Goal: Communication & Community: Answer question/provide support

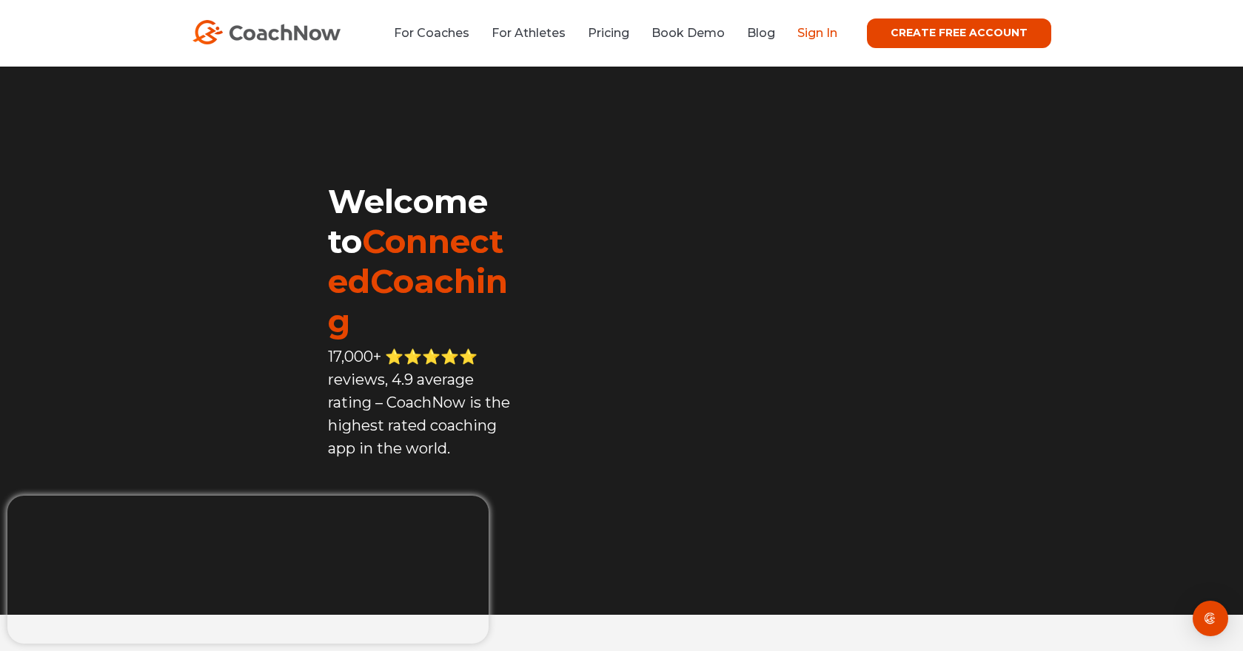
click at [816, 33] on link "Sign In" at bounding box center [817, 33] width 40 height 14
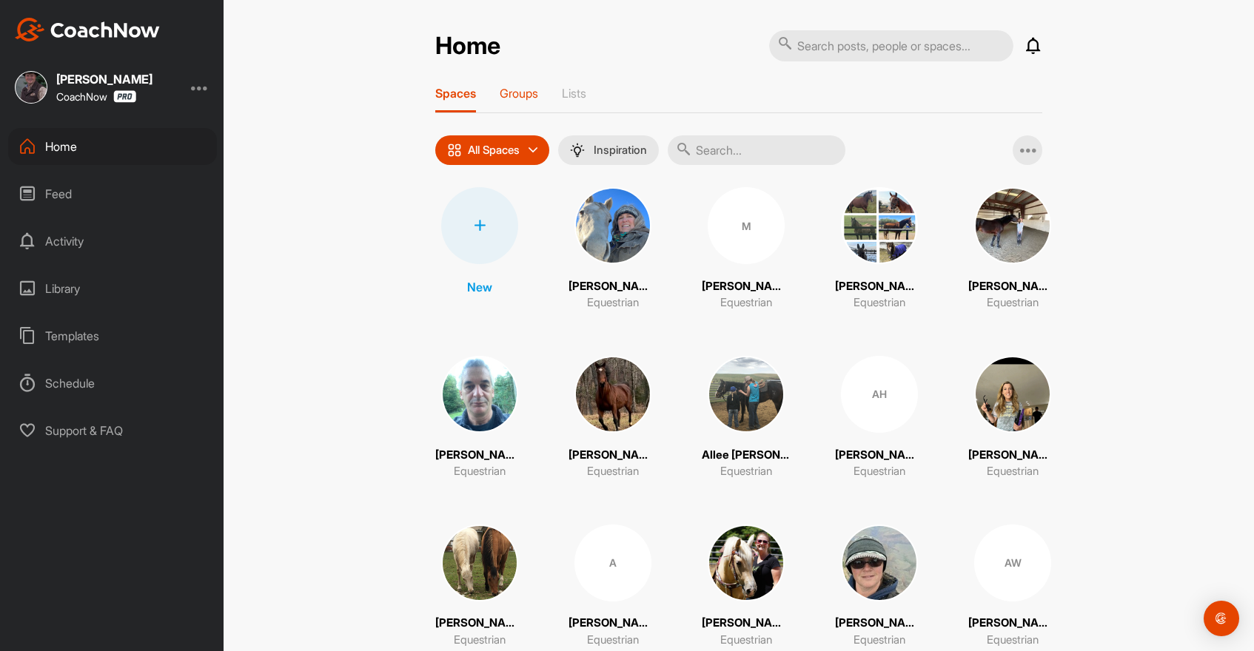
click at [516, 91] on p "Groups" at bounding box center [519, 93] width 38 height 15
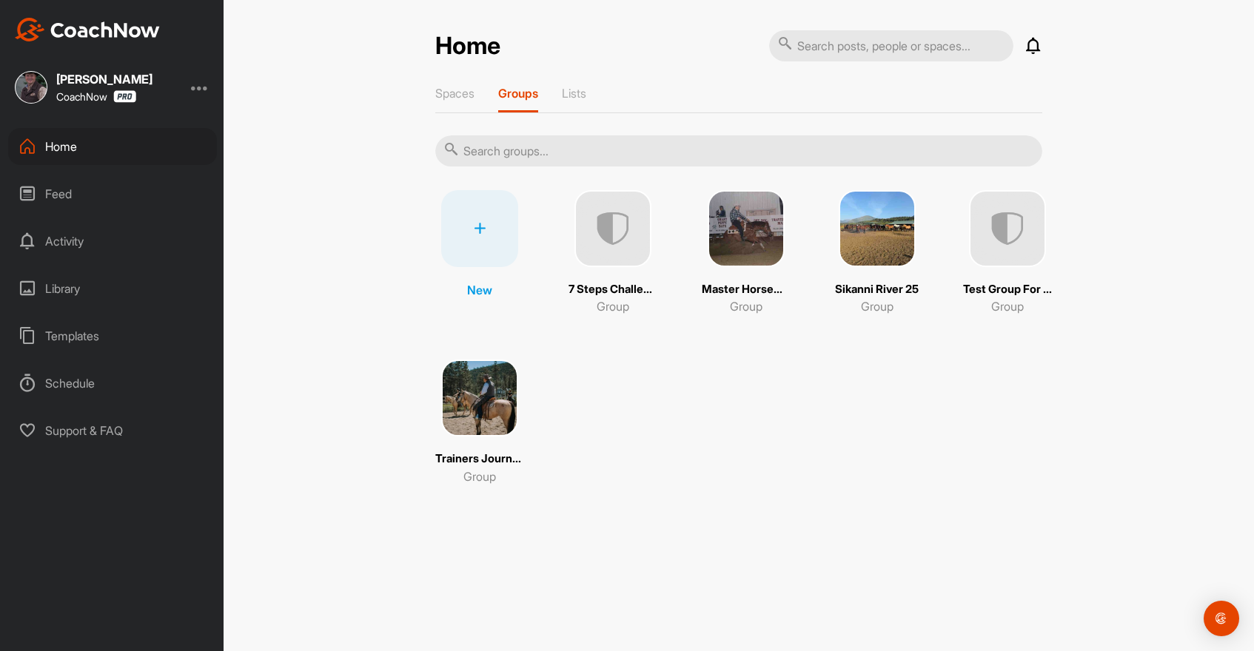
click at [480, 400] on img at bounding box center [479, 398] width 77 height 77
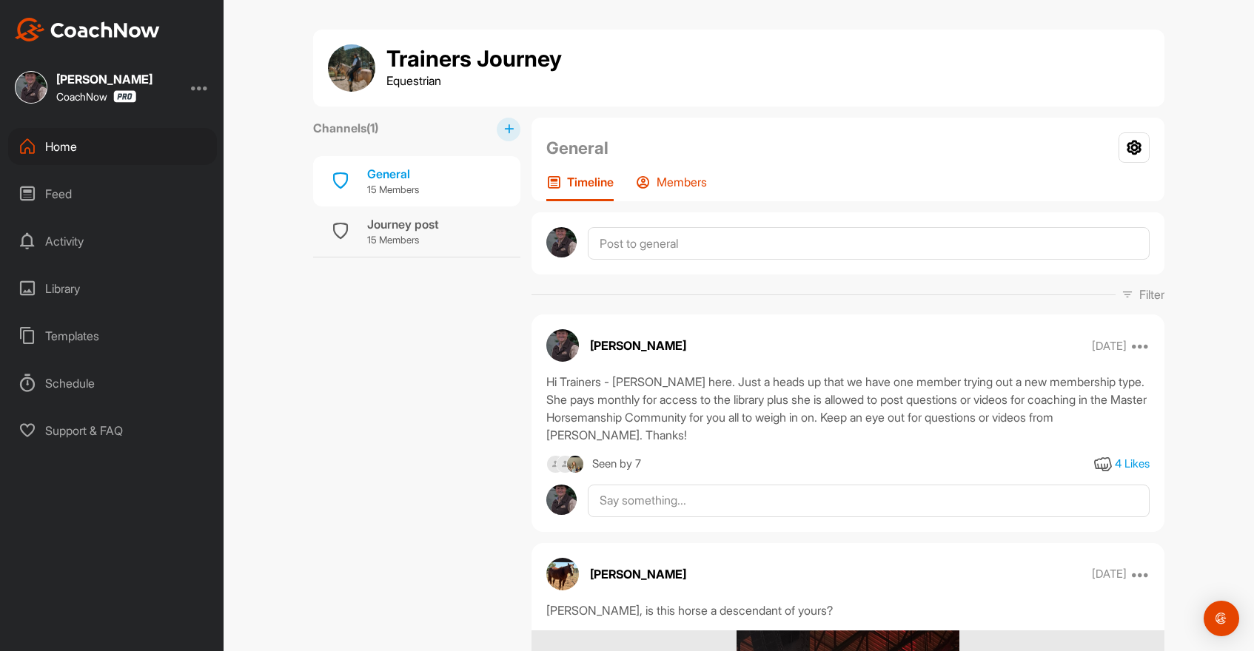
click at [647, 181] on icon at bounding box center [643, 182] width 15 height 15
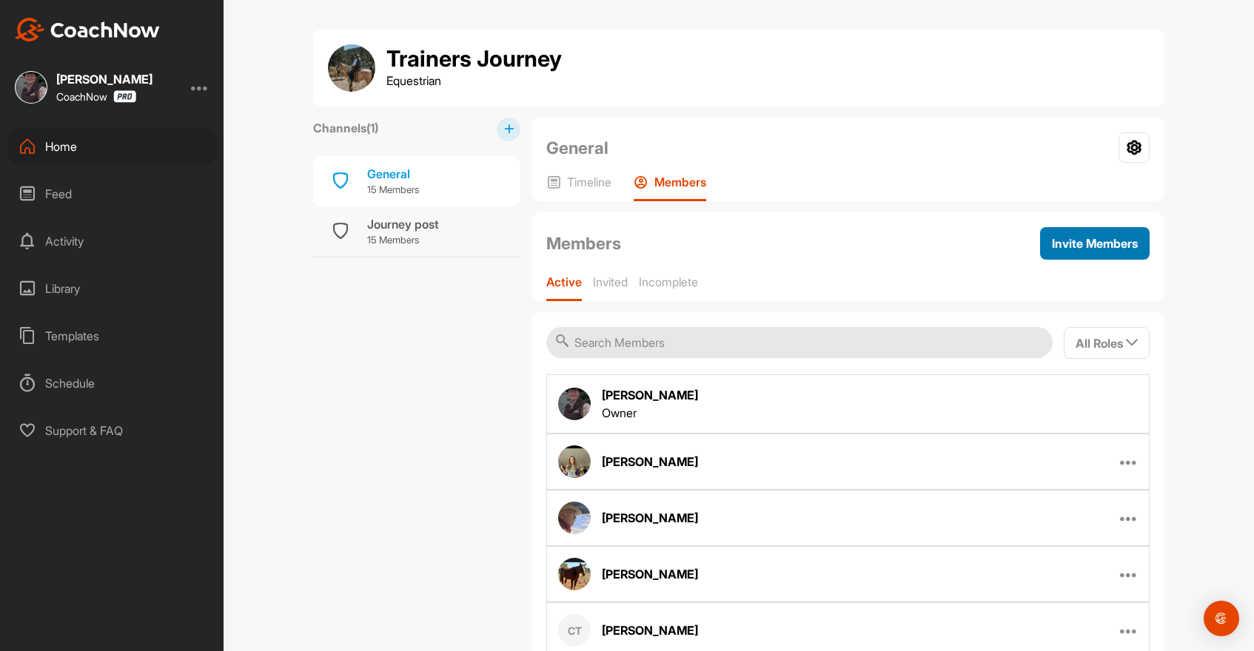
click at [1072, 249] on span "Invite Members" at bounding box center [1095, 243] width 86 height 15
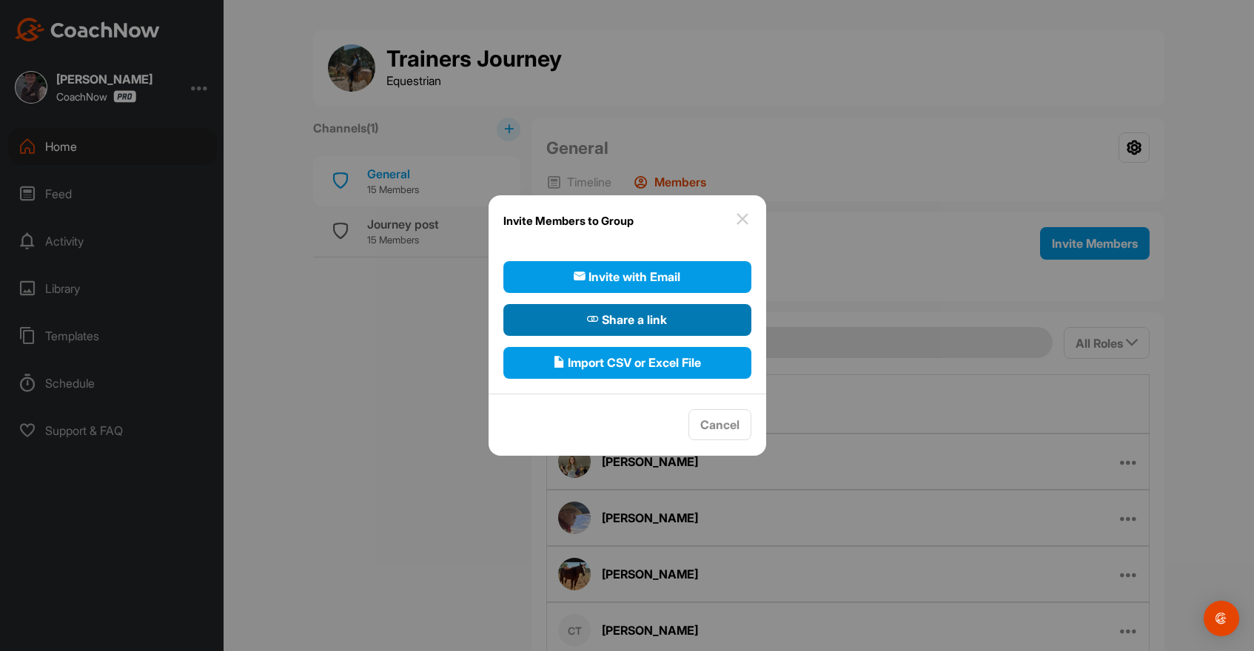
click at [645, 323] on span "Share a link" at bounding box center [627, 320] width 80 height 18
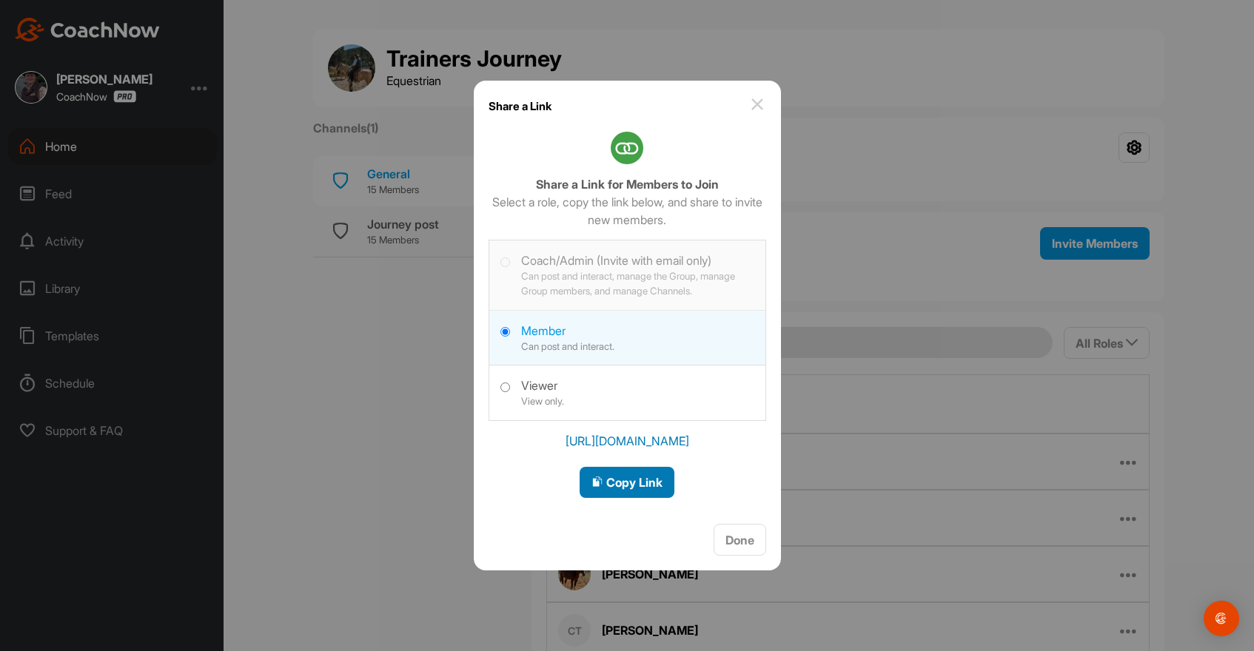
click at [630, 483] on span "Copy Link" at bounding box center [626, 482] width 71 height 15
click at [53, 147] on div at bounding box center [627, 325] width 1254 height 651
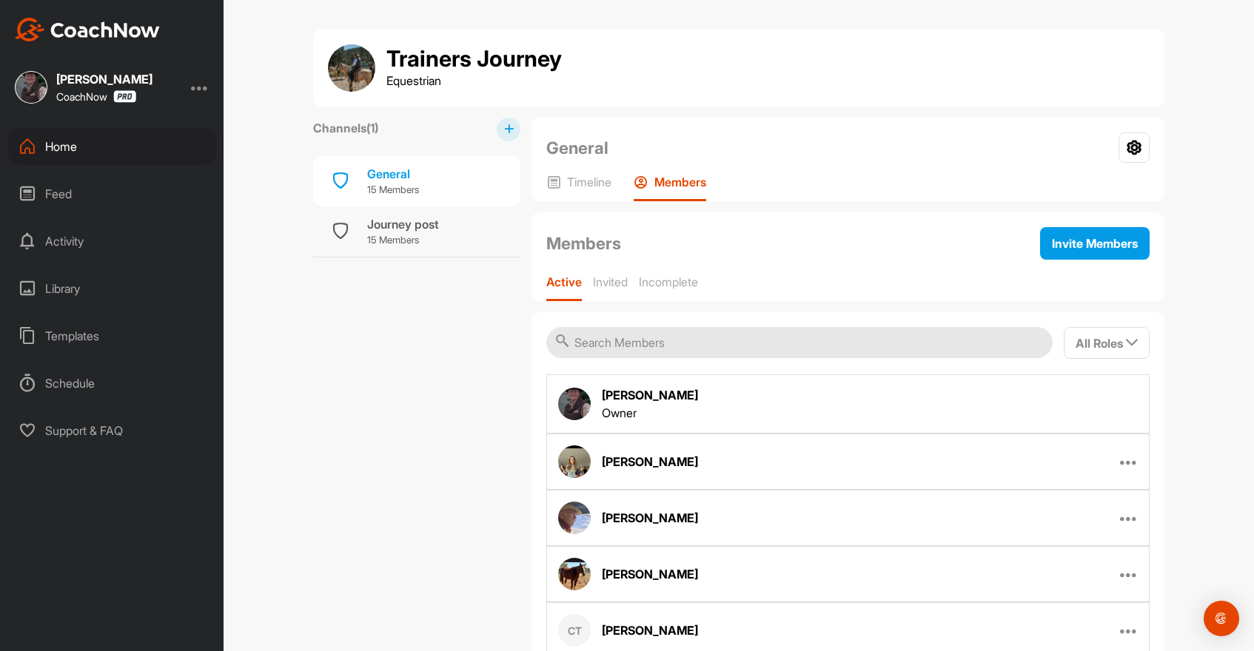
click at [85, 147] on div "Home" at bounding box center [112, 146] width 209 height 37
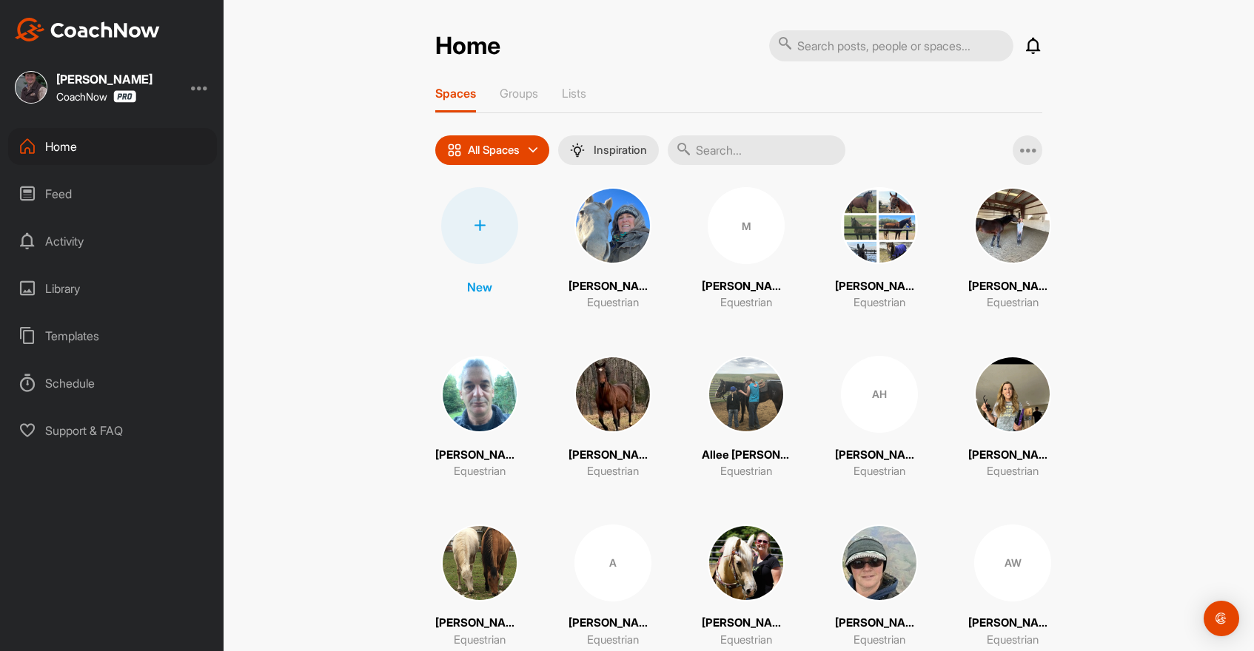
click at [709, 152] on input "text" at bounding box center [757, 150] width 178 height 30
type input "grierson"
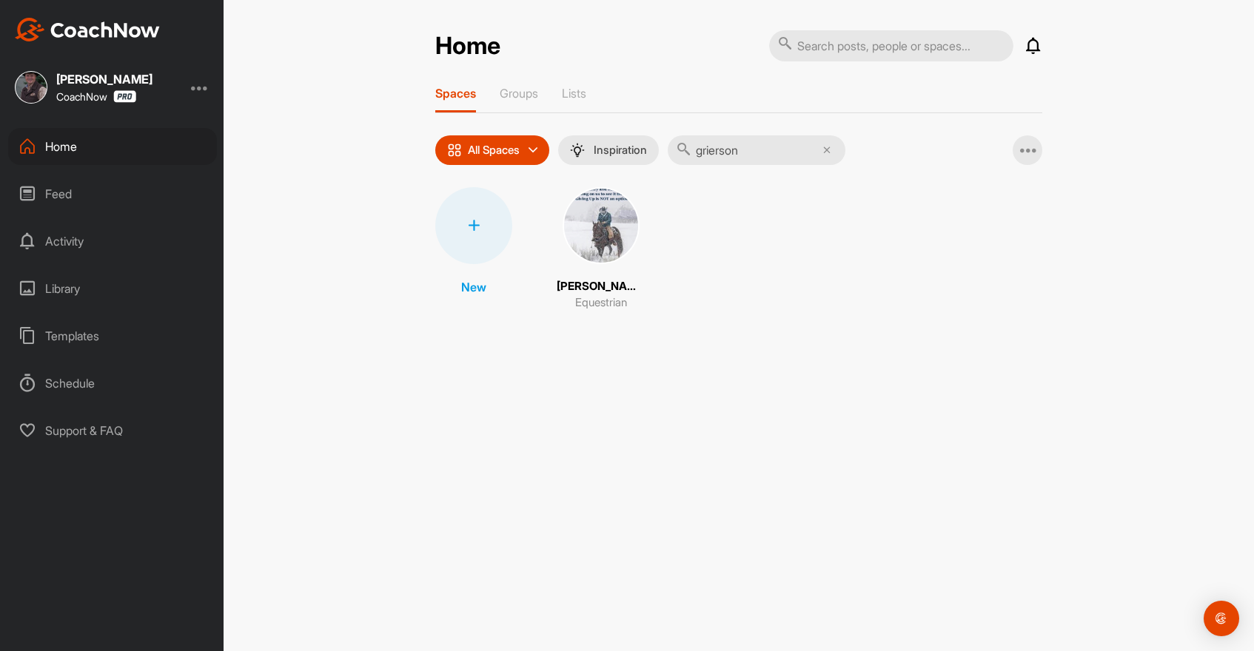
click at [595, 236] on img at bounding box center [601, 225] width 77 height 77
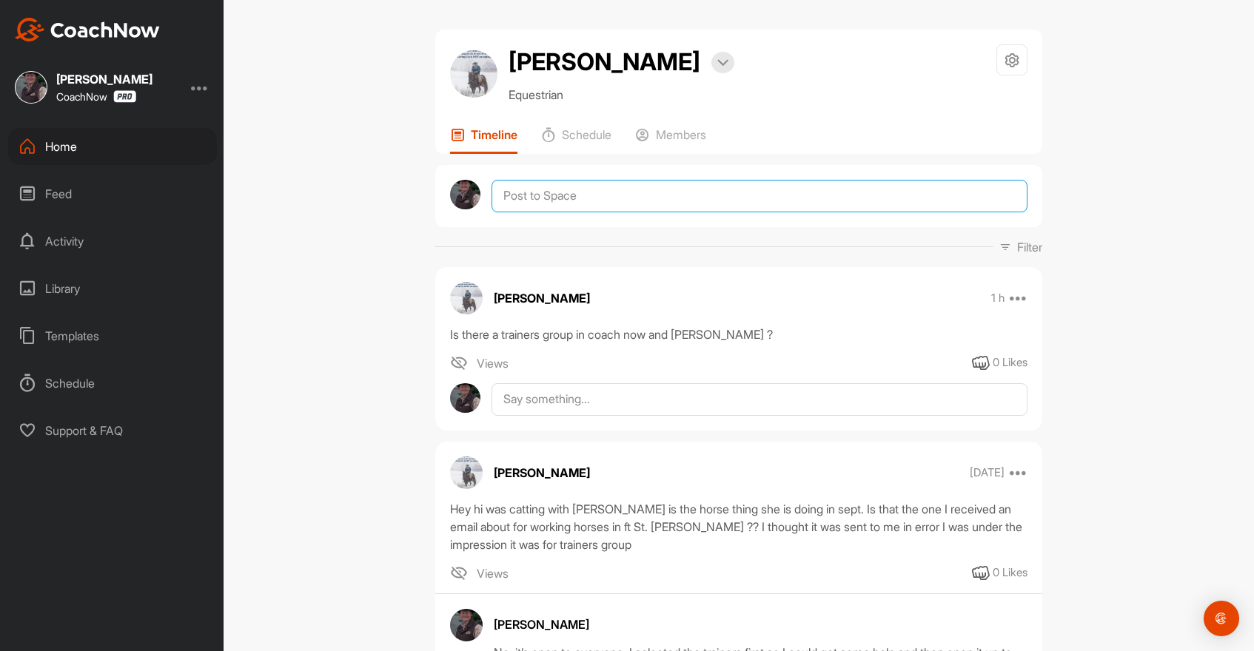
click at [529, 195] on textarea at bounding box center [760, 196] width 536 height 33
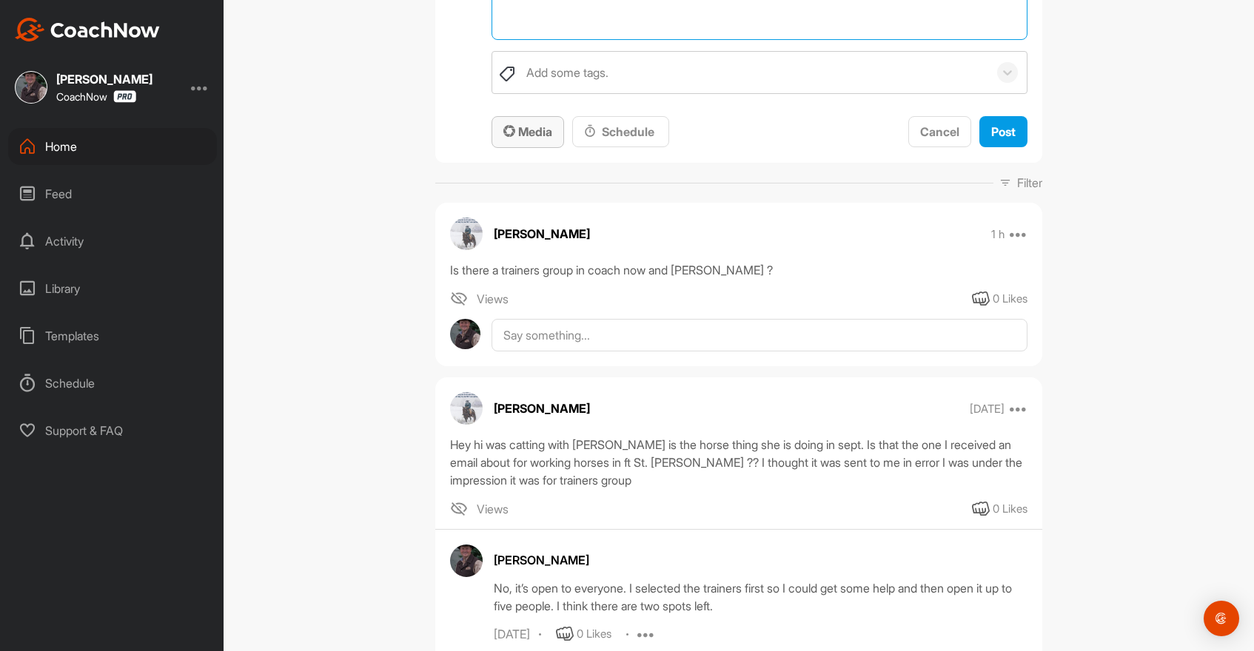
scroll to position [296, 0]
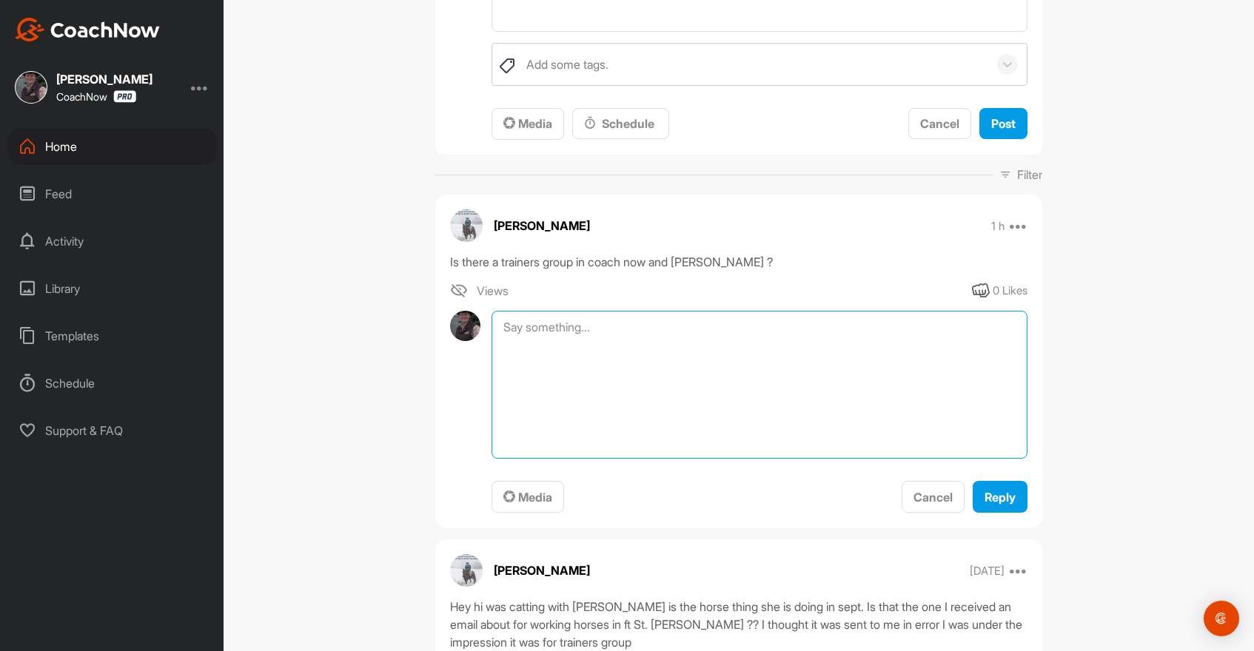
click at [540, 330] on textarea at bounding box center [760, 385] width 536 height 148
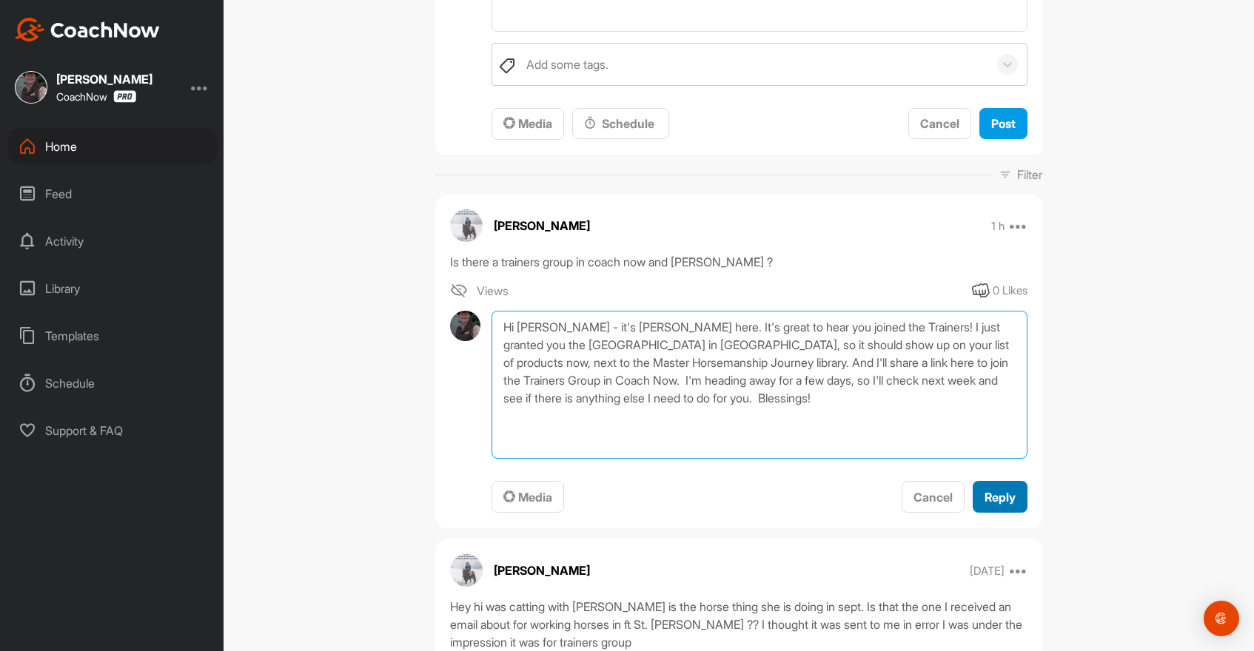
type textarea "Hi Ron - it's Doreen here. It's great to hear you joined the Trainers! I just g…"
click at [992, 497] on span "Reply" at bounding box center [1000, 497] width 31 height 15
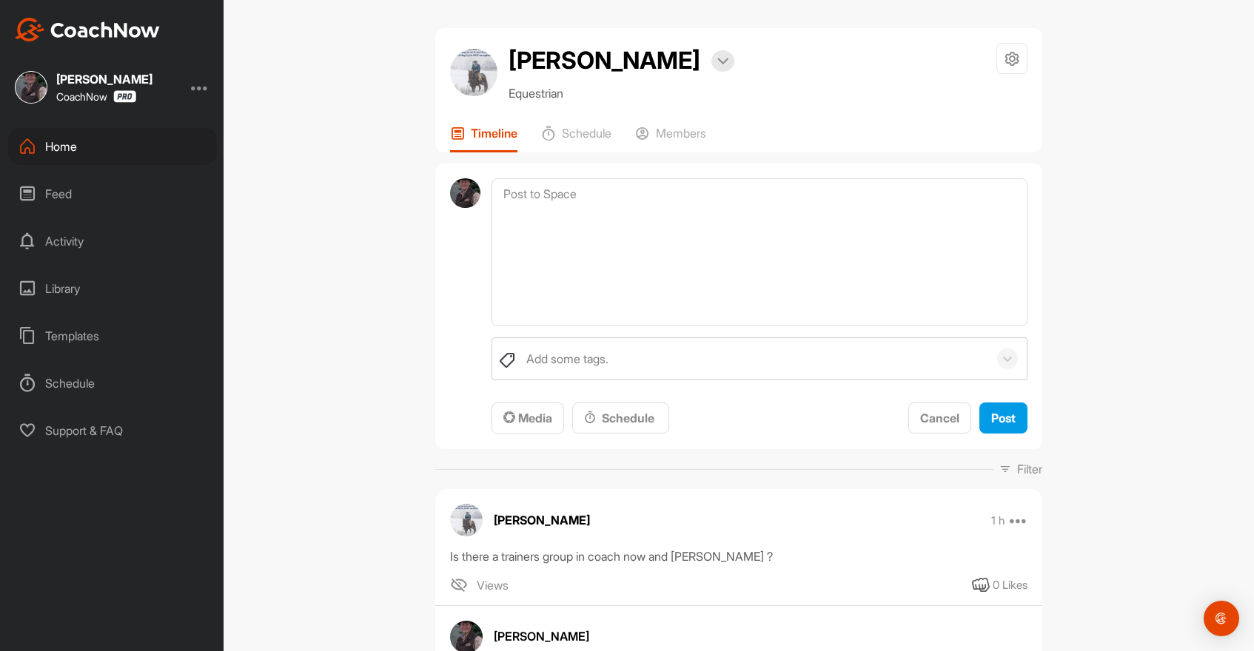
scroll to position [0, 0]
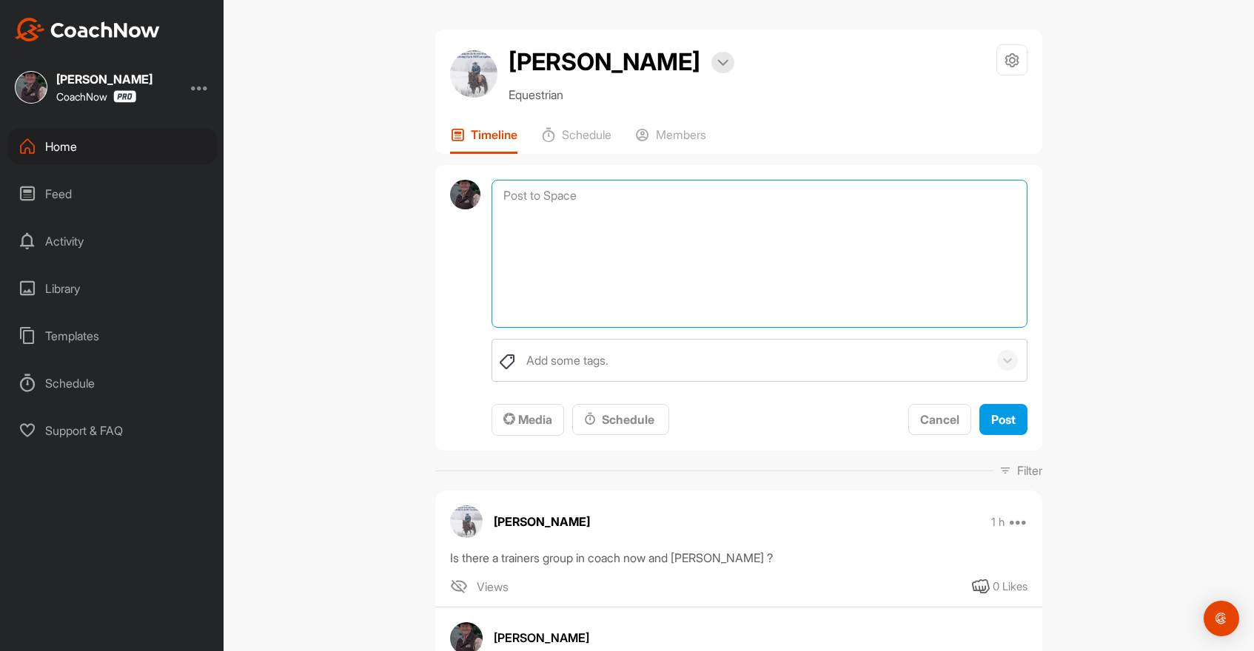
click at [539, 224] on textarea at bounding box center [760, 254] width 536 height 148
paste textarea "https://app.coachnow.io/i/885f1fef3d/f99c"
type textarea "Here is the link for the Trainers Group here in Coach Now https://app.coachnow.…"
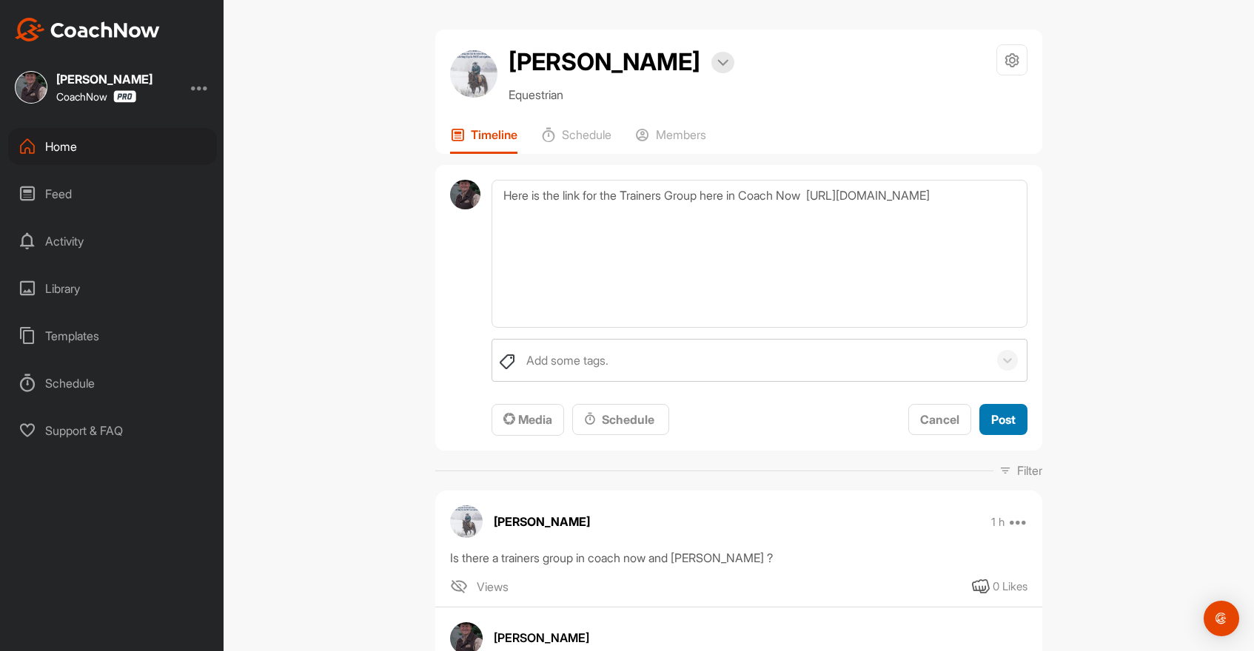
click at [991, 415] on span "Post" at bounding box center [1003, 419] width 24 height 15
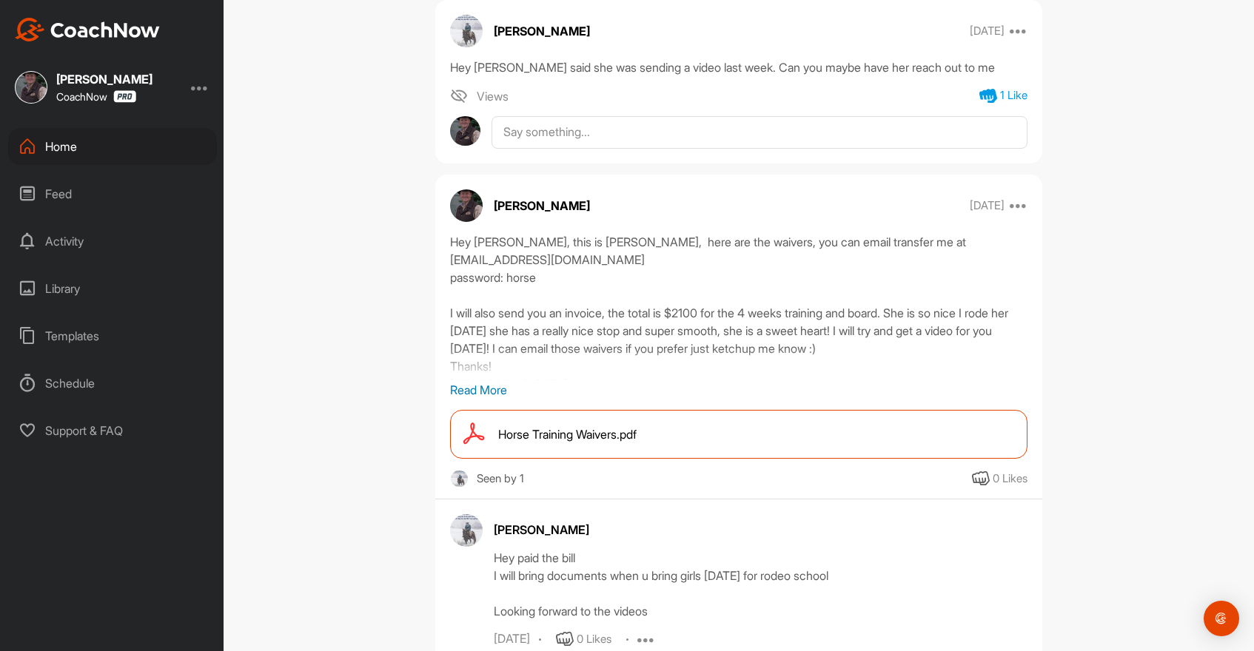
scroll to position [1703, 0]
